Goal: Find specific page/section: Find specific page/section

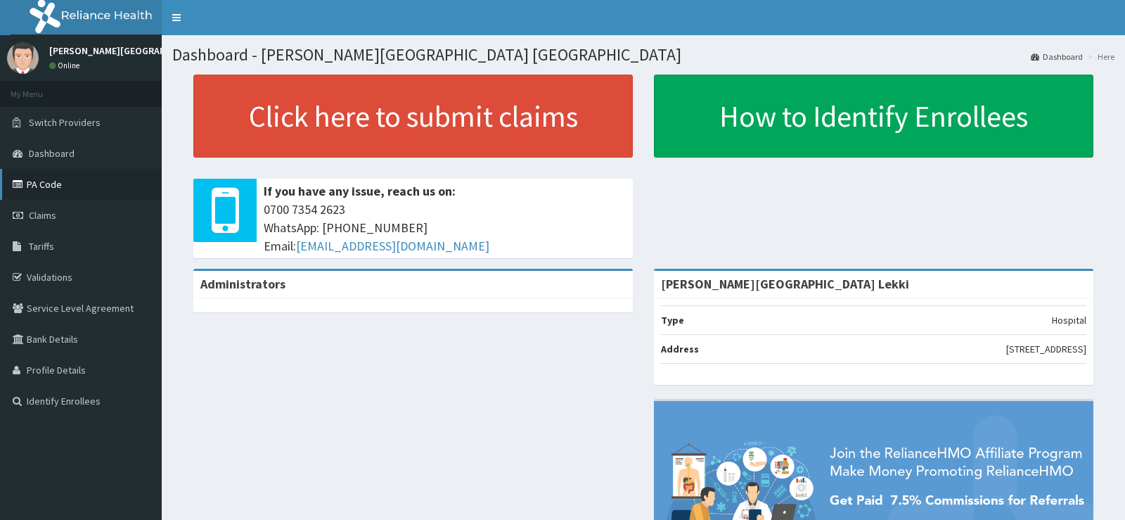
click at [43, 184] on link "PA Code" at bounding box center [81, 184] width 162 height 31
click at [41, 195] on link "PA Code" at bounding box center [81, 184] width 162 height 31
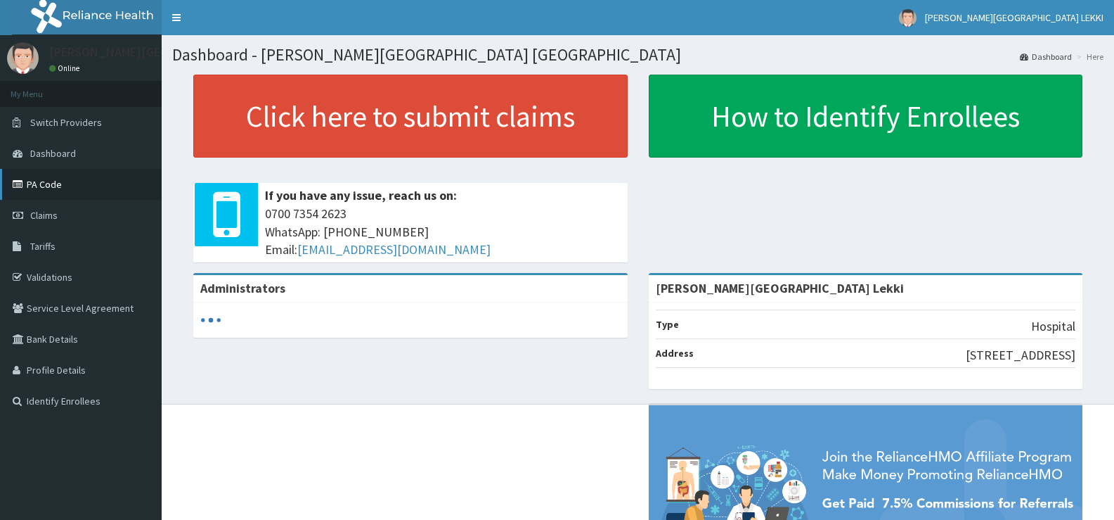
click at [45, 191] on link "PA Code" at bounding box center [81, 184] width 162 height 31
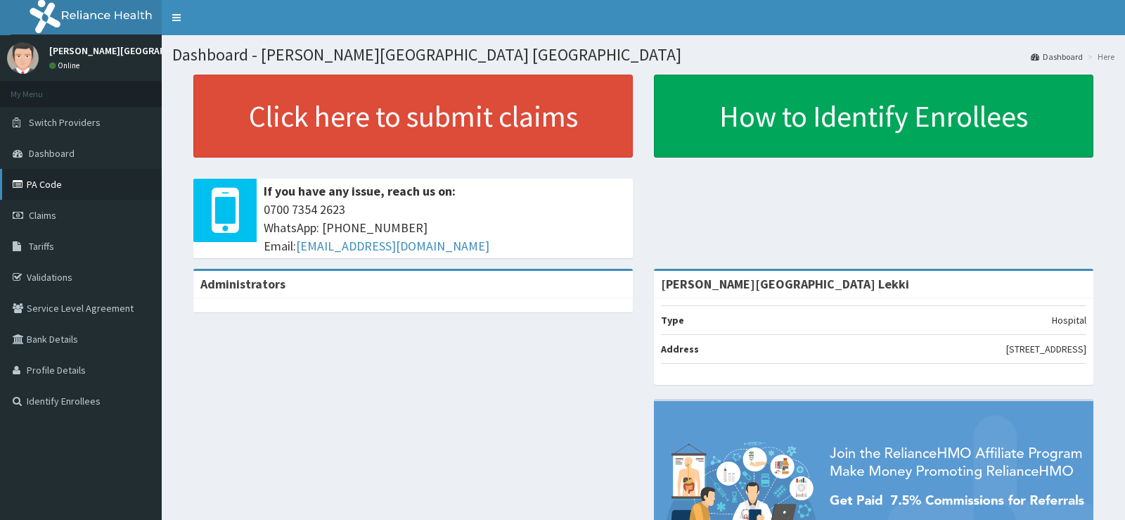
click at [63, 183] on link "PA Code" at bounding box center [81, 184] width 162 height 31
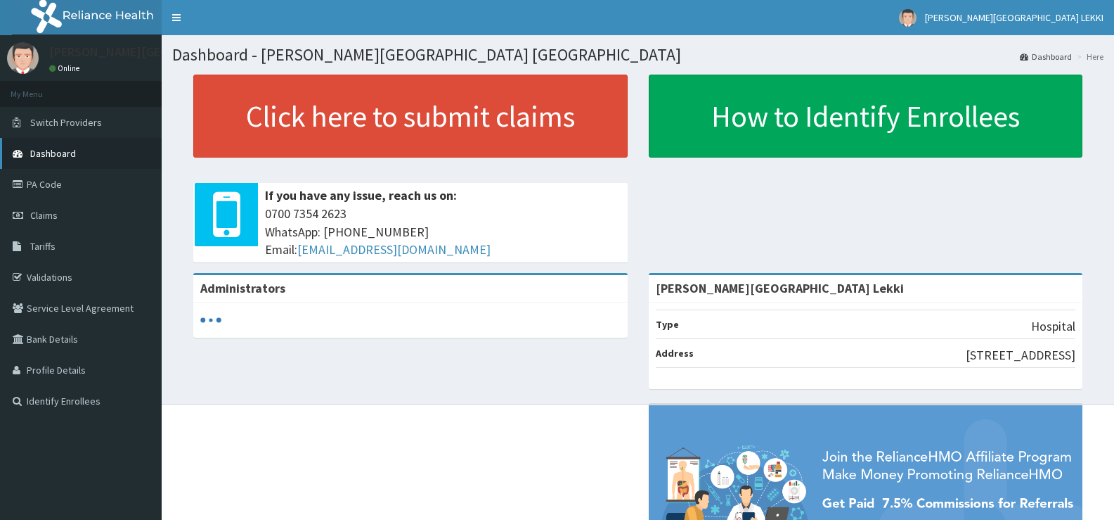
click at [32, 143] on link "Dashboard" at bounding box center [81, 153] width 162 height 31
click at [44, 176] on link "PA Code" at bounding box center [81, 184] width 162 height 31
click at [73, 186] on link "PA Code" at bounding box center [81, 184] width 162 height 31
click at [68, 193] on link "PA Code" at bounding box center [81, 184] width 162 height 31
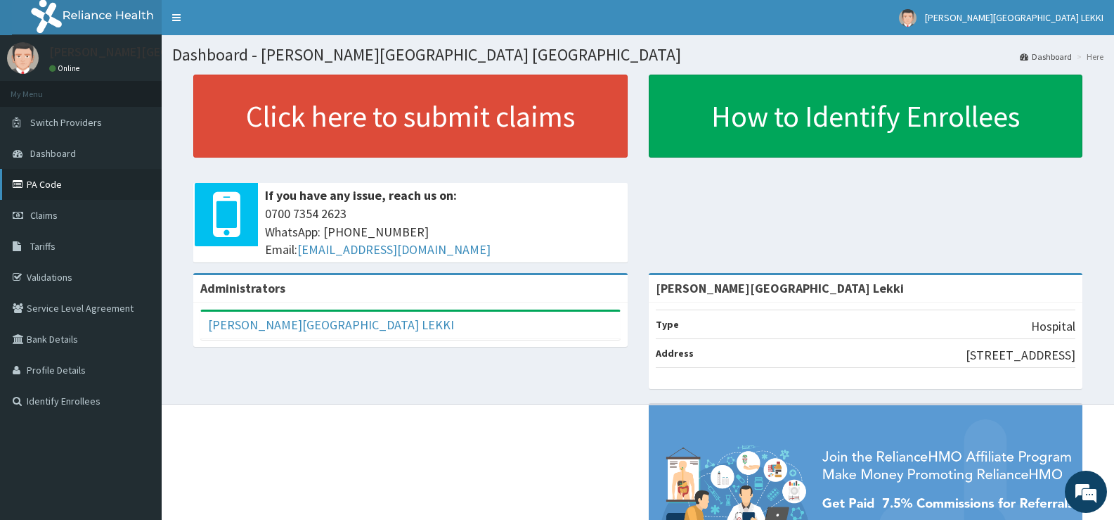
click at [53, 177] on link "PA Code" at bounding box center [81, 184] width 162 height 31
